Goal: Task Accomplishment & Management: Manage account settings

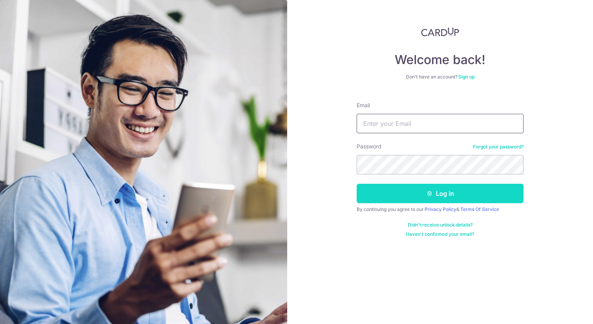
type input "[EMAIL_ADDRESS][DOMAIN_NAME]"
click at [455, 192] on button "Log in" at bounding box center [440, 193] width 167 height 19
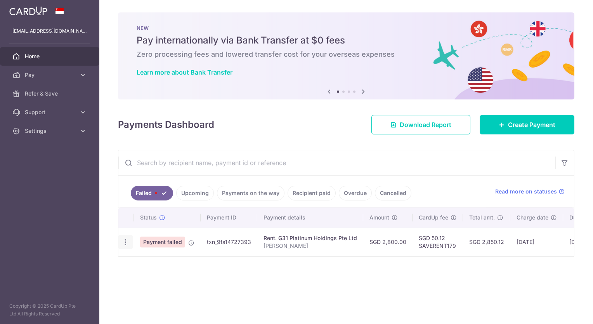
click at [122, 229] on td "Update payment" at bounding box center [126, 241] width 16 height 28
click at [122, 240] on icon "button" at bounding box center [125, 242] width 8 height 8
click at [129, 241] on div "Update payment" at bounding box center [125, 242] width 14 height 14
click at [127, 240] on icon "button" at bounding box center [125, 242] width 8 height 8
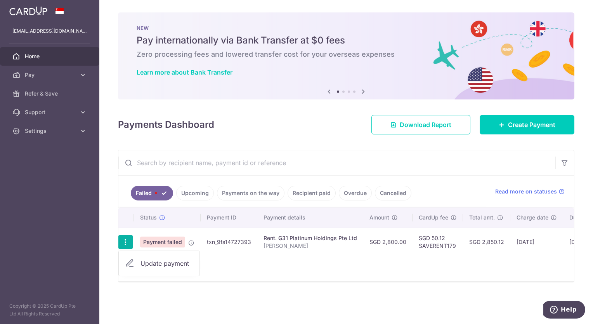
click at [144, 258] on span "Update payment" at bounding box center [166, 262] width 53 height 9
radio input "true"
type input "2,800.00"
type input "Natsuko Asai"
type input "SAVERENT179"
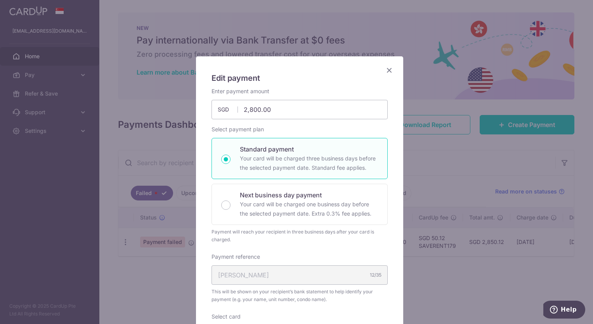
click at [421, 292] on div "Edit payment By clicking apply, you will make changes to all payments to G31 Pl…" at bounding box center [296, 162] width 593 height 324
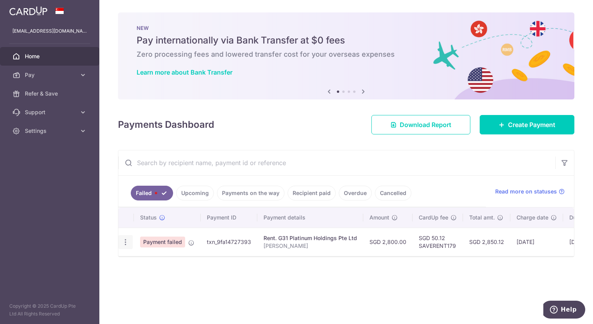
click at [126, 243] on icon "button" at bounding box center [125, 242] width 8 height 8
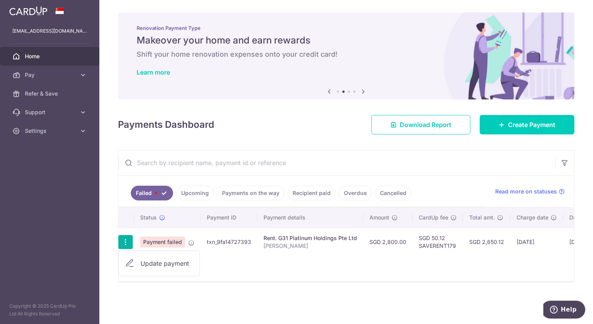
click at [135, 257] on link "Update payment" at bounding box center [159, 263] width 81 height 19
radio input "true"
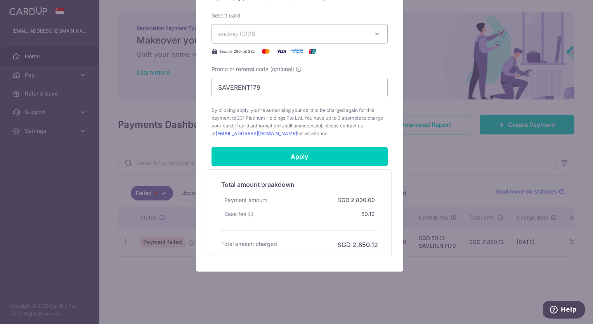
scroll to position [303, 0]
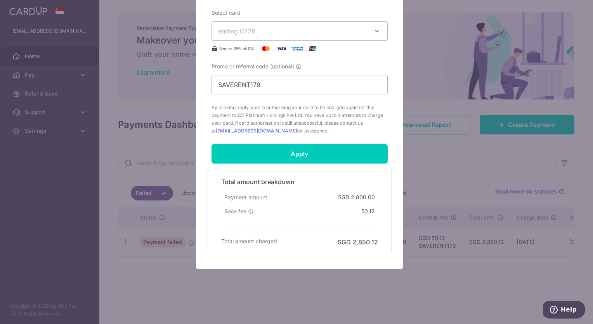
click at [336, 166] on div "Total amount breakdown Payment amount SGD 2,800.00 Base fee 50.12 Processing fe…" at bounding box center [300, 209] width 184 height 87
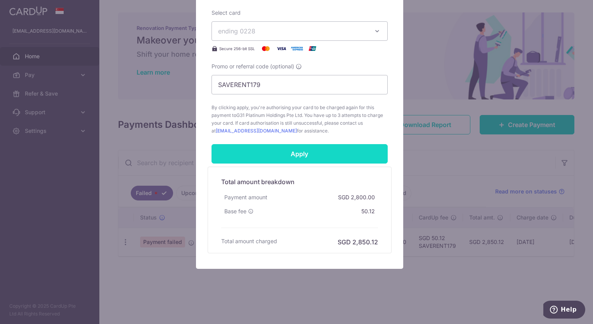
click at [335, 159] on input "Apply" at bounding box center [299, 153] width 176 height 19
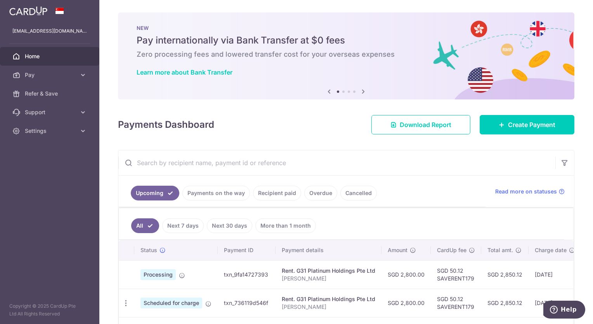
click at [348, 150] on input "text" at bounding box center [336, 162] width 437 height 25
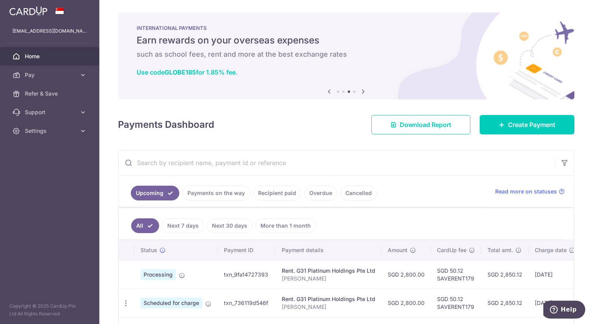
click at [286, 224] on link "More than 1 month" at bounding box center [285, 225] width 61 height 15
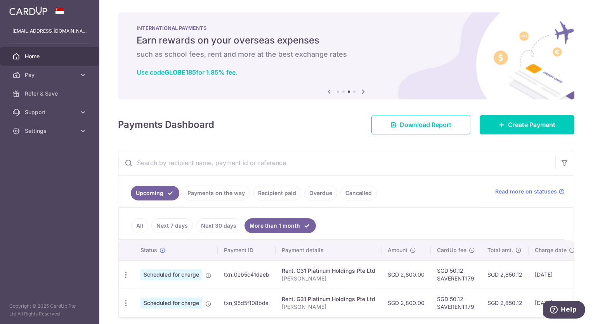
click at [141, 223] on link "All" at bounding box center [139, 225] width 17 height 15
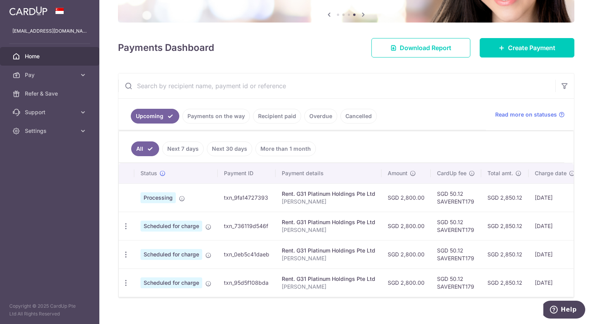
scroll to position [78, 0]
